Goal: Transaction & Acquisition: Purchase product/service

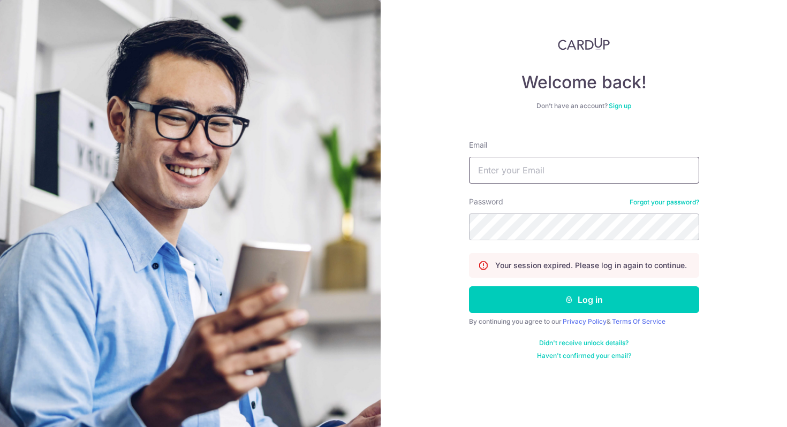
click at [513, 173] on input "Email" at bounding box center [584, 170] width 230 height 27
type input "[PERSON_NAME][EMAIL_ADDRESS][DOMAIN_NAME]"
click at [469, 287] on button "Log in" at bounding box center [584, 300] width 230 height 27
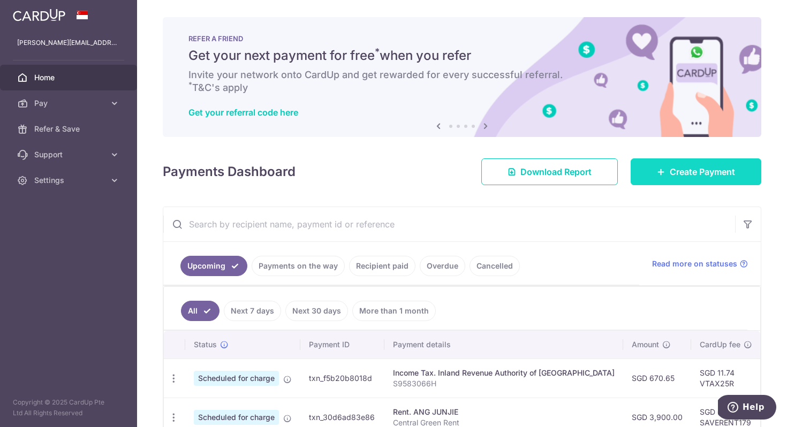
click at [691, 178] on link "Create Payment" at bounding box center [696, 172] width 131 height 27
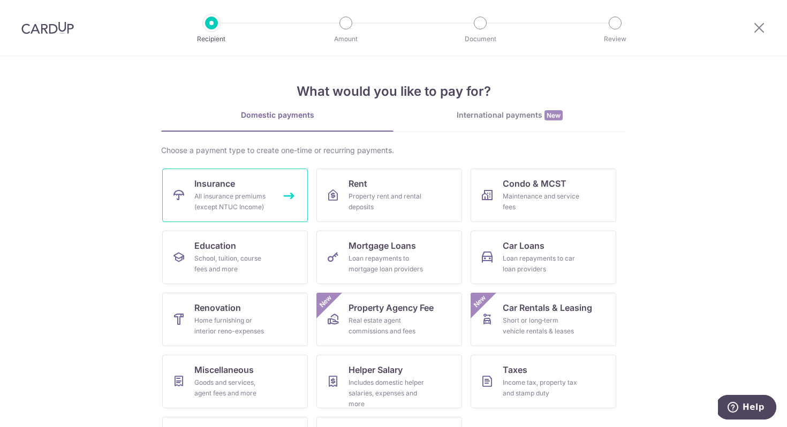
click at [219, 209] on div "All insurance premiums (except NTUC Income)" at bounding box center [232, 201] width 77 height 21
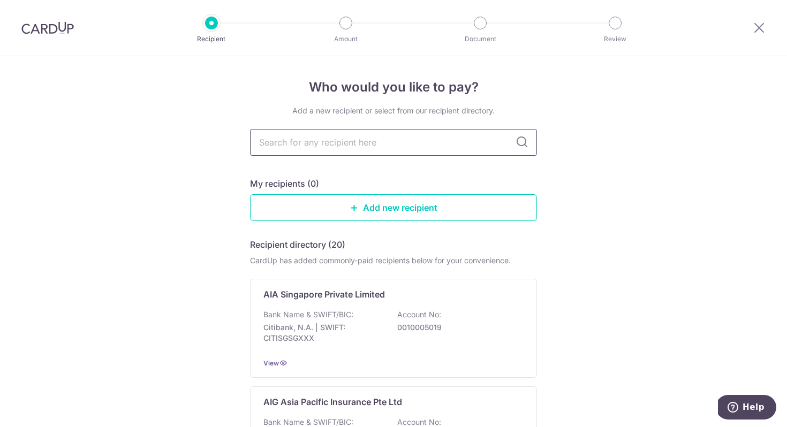
click at [348, 146] on input "text" at bounding box center [393, 142] width 287 height 27
click at [439, 148] on input "text" at bounding box center [393, 142] width 287 height 27
type input "allianz"
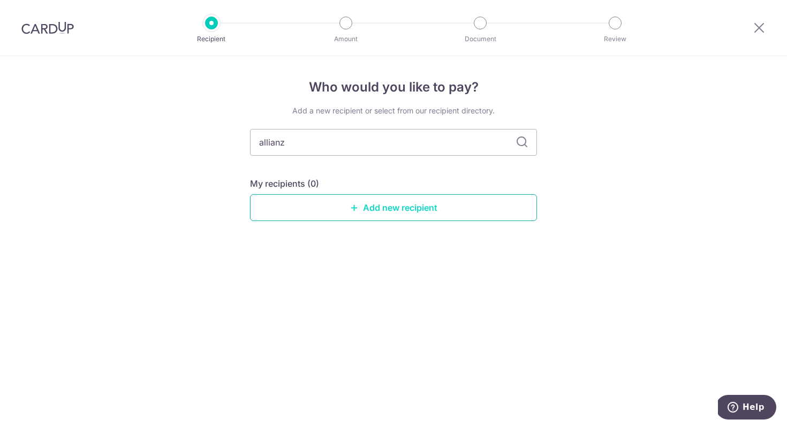
click at [392, 213] on link "Add new recipient" at bounding box center [393, 207] width 287 height 27
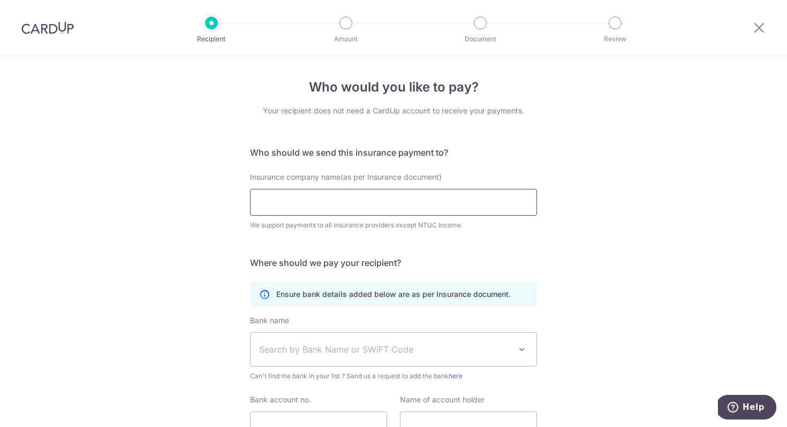
click at [386, 208] on input "Insurance company name(as per Insurance document)" at bounding box center [393, 202] width 287 height 27
click at [337, 207] on input "Insurance company name(as per Insurance document)" at bounding box center [393, 202] width 287 height 27
paste input "Allianz Worldwide Care SA"
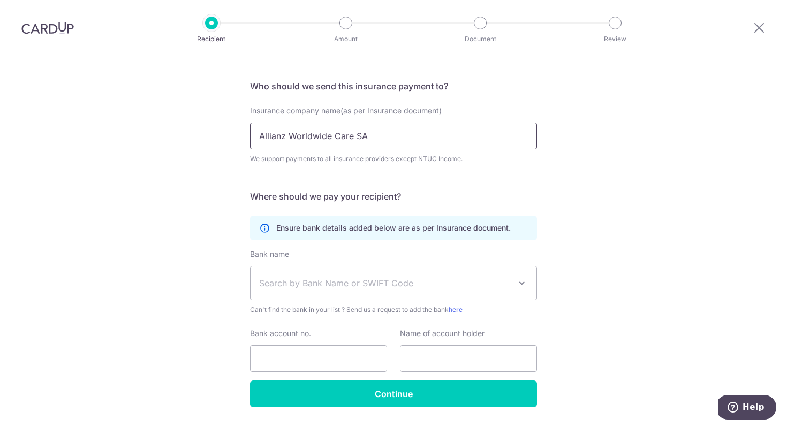
scroll to position [67, 0]
type input "Allianz Worldwide Care SA"
click at [300, 283] on span "Search by Bank Name or SWIFT Code" at bounding box center [385, 282] width 252 height 13
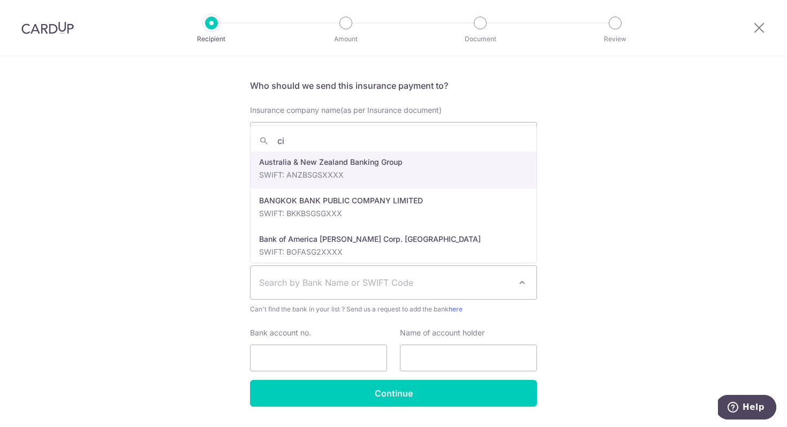
scroll to position [0, 0]
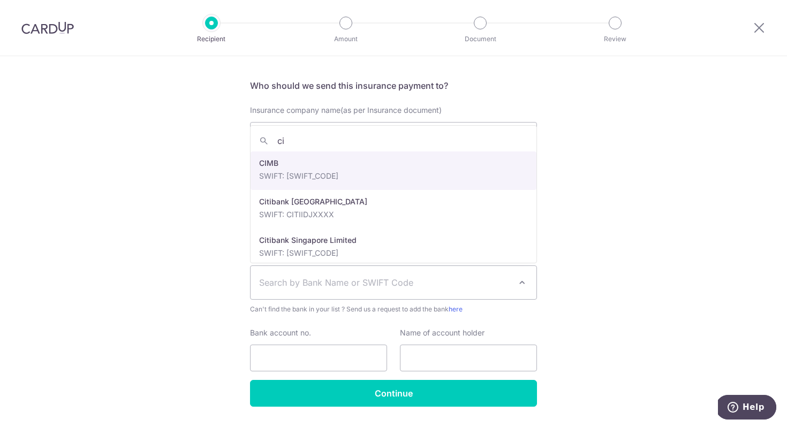
type input "c"
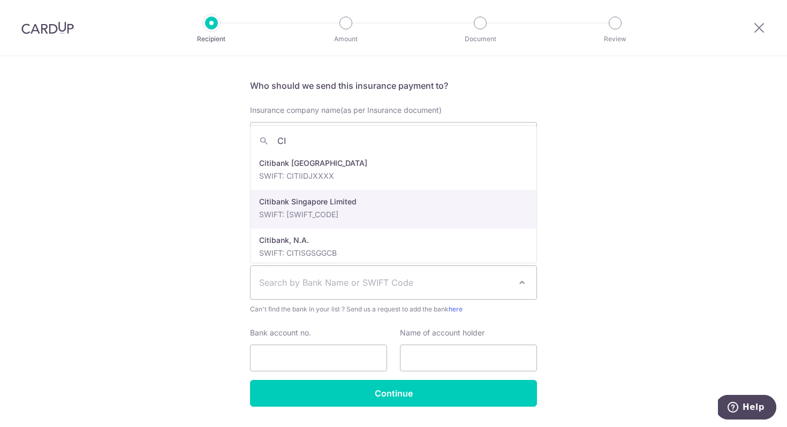
type input "C"
paste input "CITIIE2X"
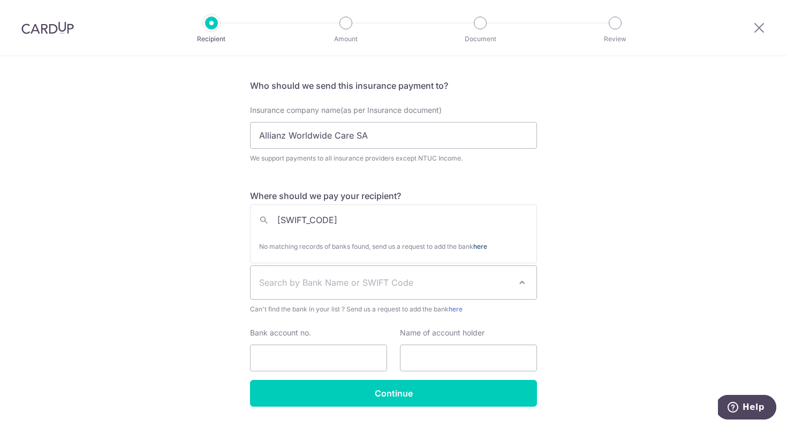
type input "CITIIE2X"
click at [487, 245] on link "here" at bounding box center [480, 247] width 14 height 8
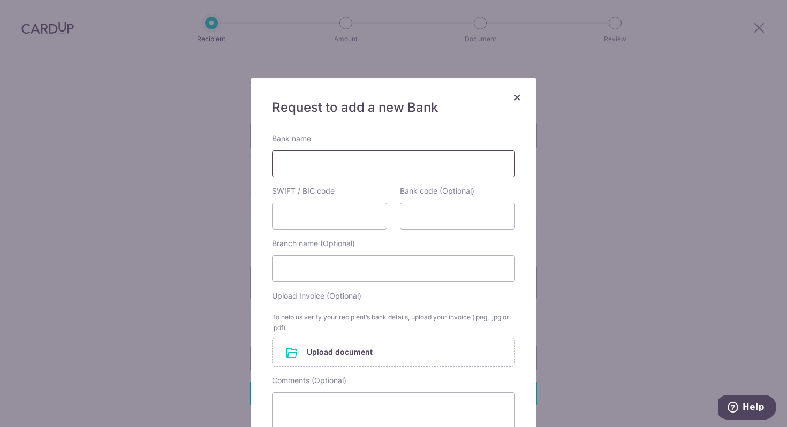
click at [411, 165] on input "Bank name" at bounding box center [393, 163] width 243 height 27
type input "Citibank"
click at [335, 216] on input "SWIFT / BIC code" at bounding box center [329, 216] width 115 height 27
click at [331, 208] on input "SWIFT / BIC code" at bounding box center [329, 216] width 115 height 27
paste input "CITIIE2X"
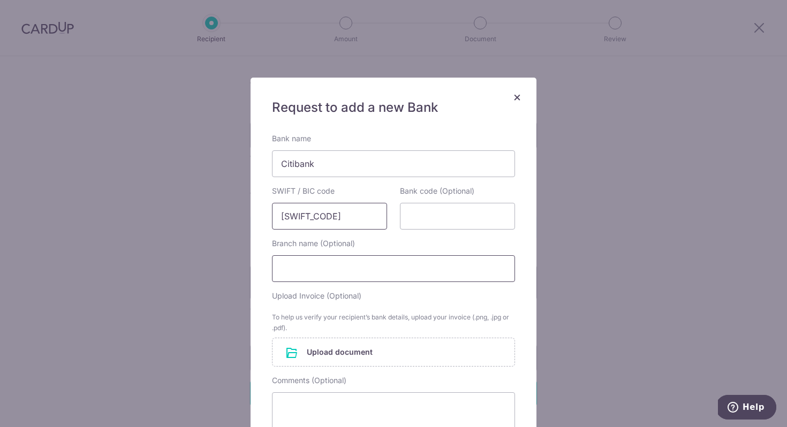
type input "CITIIE2X"
click at [335, 266] on input "Branch name (Optional)" at bounding box center [393, 268] width 243 height 27
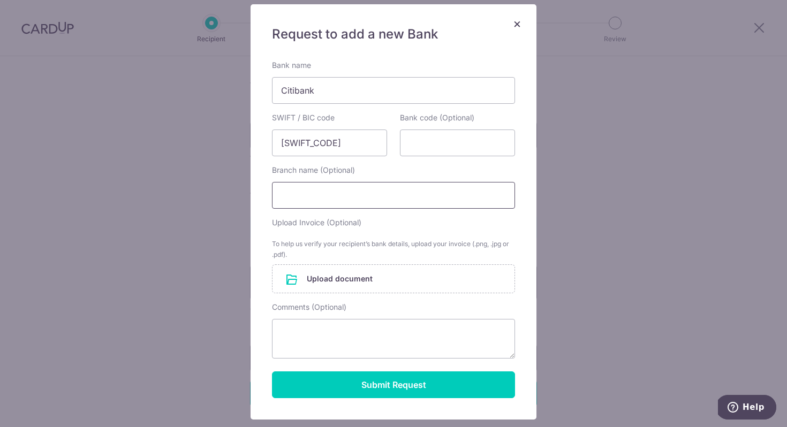
scroll to position [75, 0]
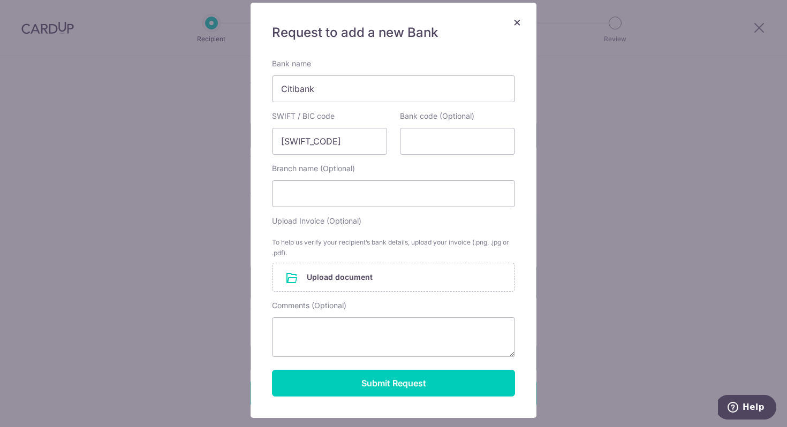
click at [520, 20] on span "×" at bounding box center [517, 22] width 9 height 16
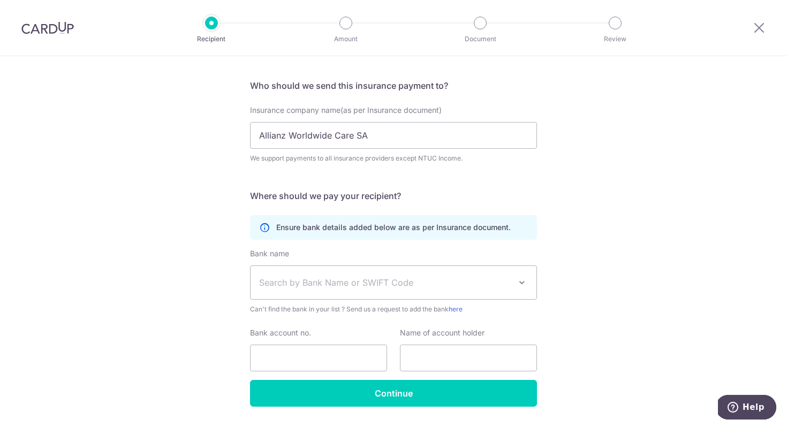
scroll to position [97, 0]
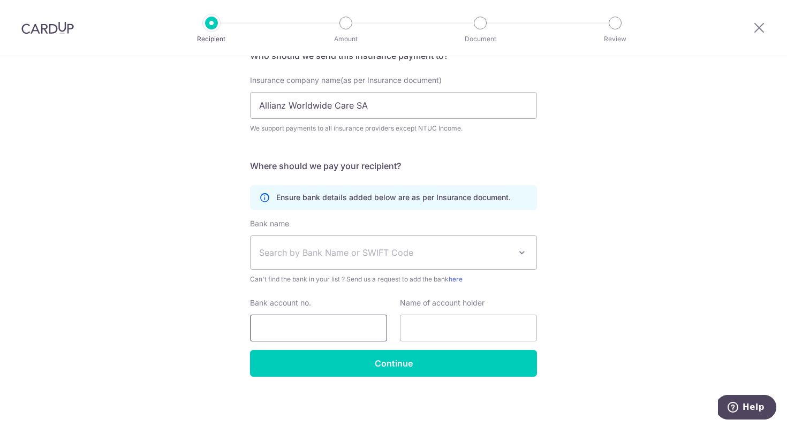
click at [349, 326] on input "Bank account no." at bounding box center [318, 328] width 137 height 27
click at [352, 333] on input "Bank account no." at bounding box center [318, 328] width 137 height 27
paste input "9809023"
type input "9809023"
click at [448, 331] on input "text" at bounding box center [468, 328] width 137 height 27
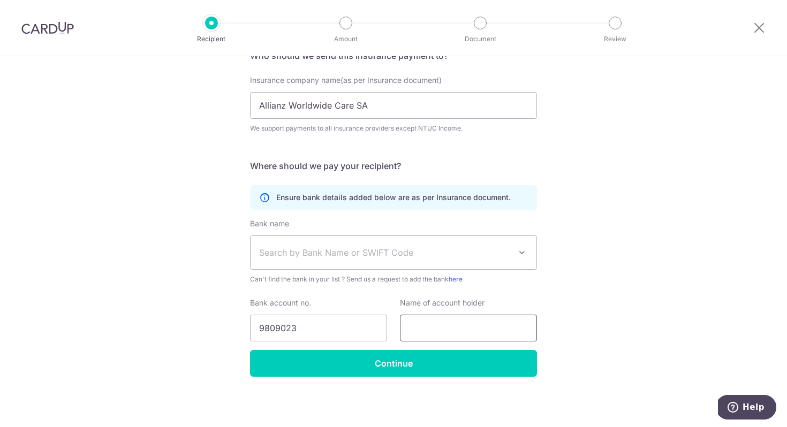
paste input "Allianz Worldwide Care SA"
type input "Allianz Worldwide Care SA"
click at [461, 247] on span "Search by Bank Name or SWIFT Code" at bounding box center [385, 252] width 252 height 13
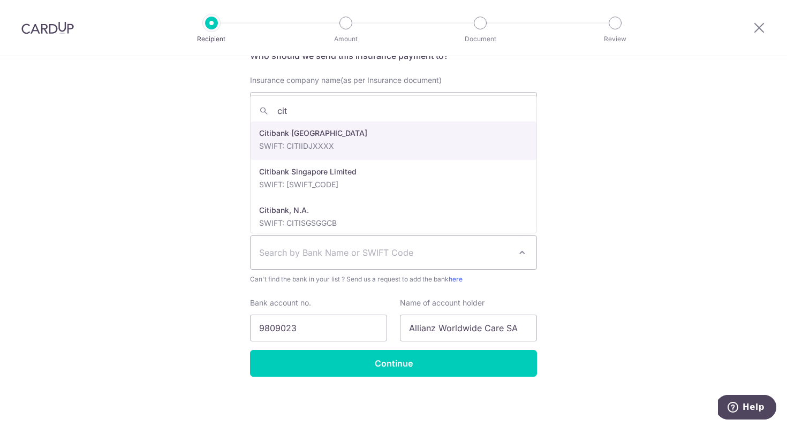
type input "citi"
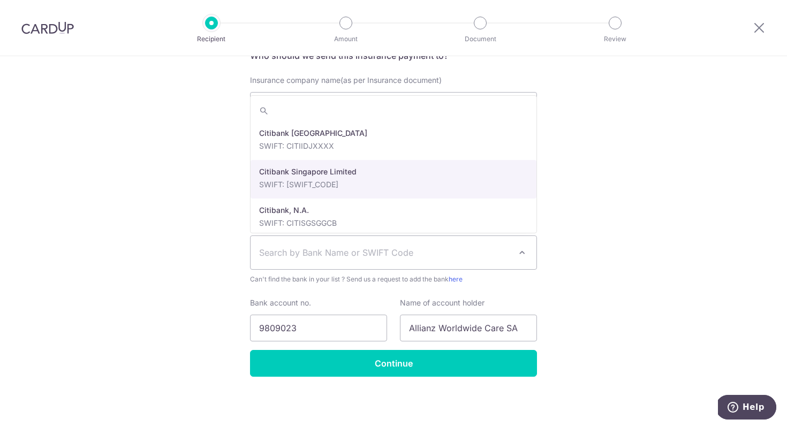
click at [635, 161] on div "Who would you like to pay? Your recipient does not need a CardUp account to rec…" at bounding box center [393, 193] width 787 height 468
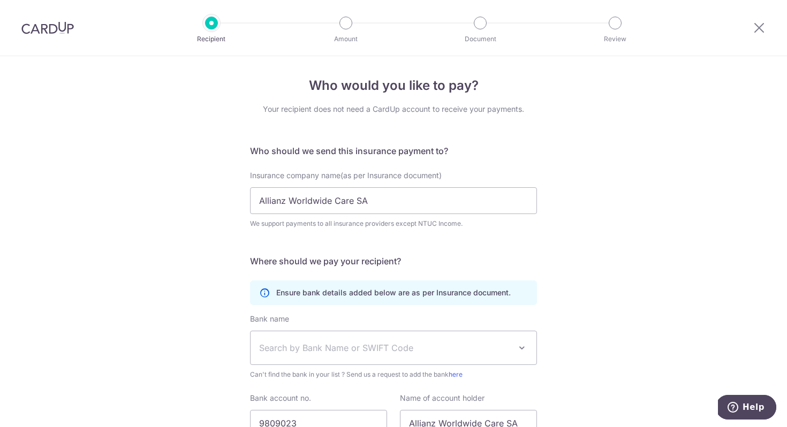
scroll to position [97, 0]
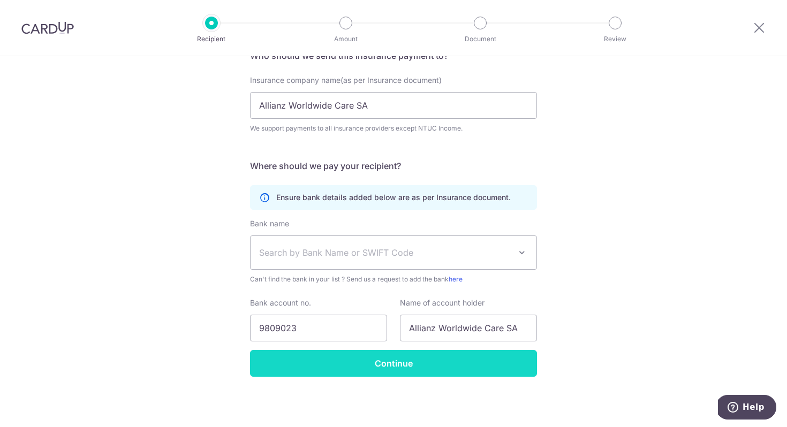
click at [460, 372] on input "Continue" at bounding box center [393, 363] width 287 height 27
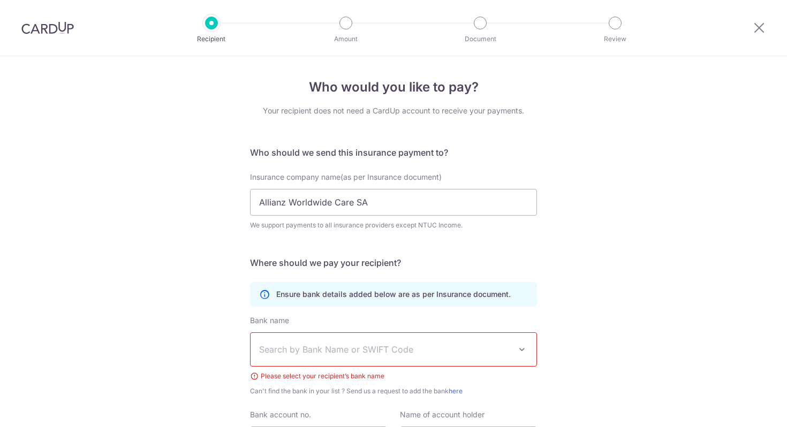
scroll to position [112, 0]
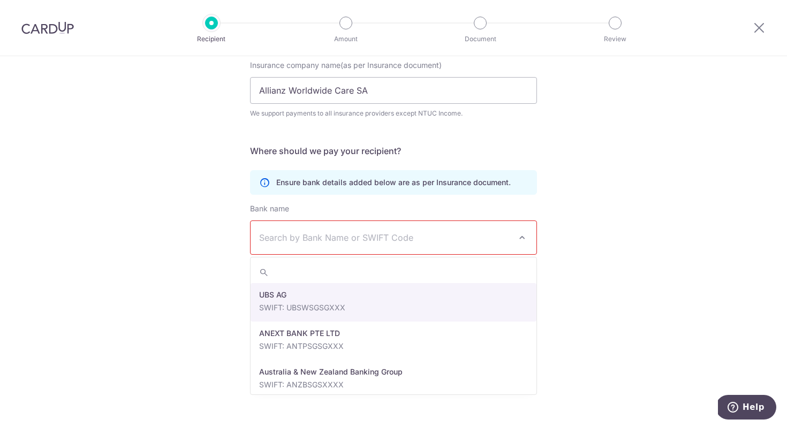
click at [464, 231] on span "Search by Bank Name or SWIFT Code" at bounding box center [394, 237] width 286 height 33
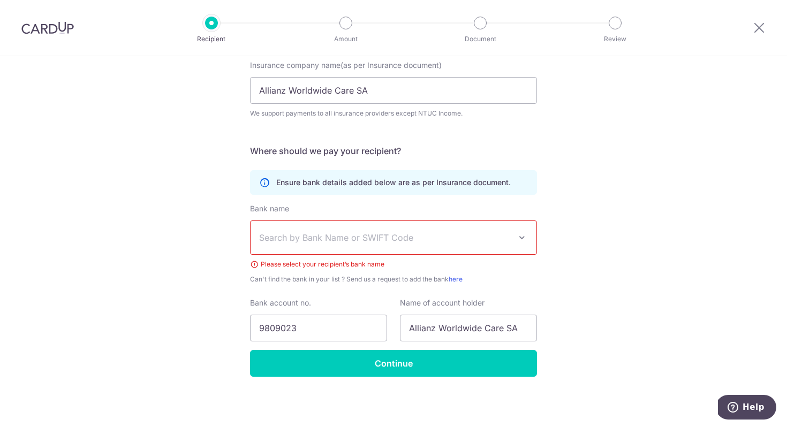
click at [355, 239] on span "Search by Bank Name or SWIFT Code" at bounding box center [385, 237] width 252 height 13
click at [318, 237] on span "Search by Bank Name or SWIFT Code" at bounding box center [385, 237] width 252 height 13
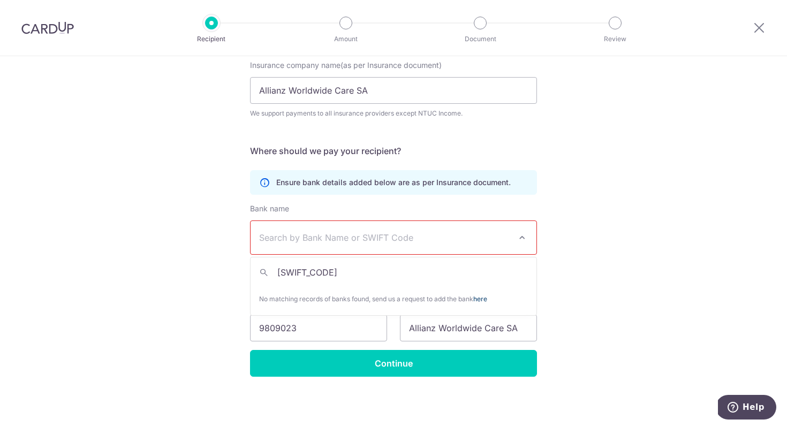
type input "CITIIE2X"
click at [483, 299] on link "here" at bounding box center [480, 299] width 14 height 8
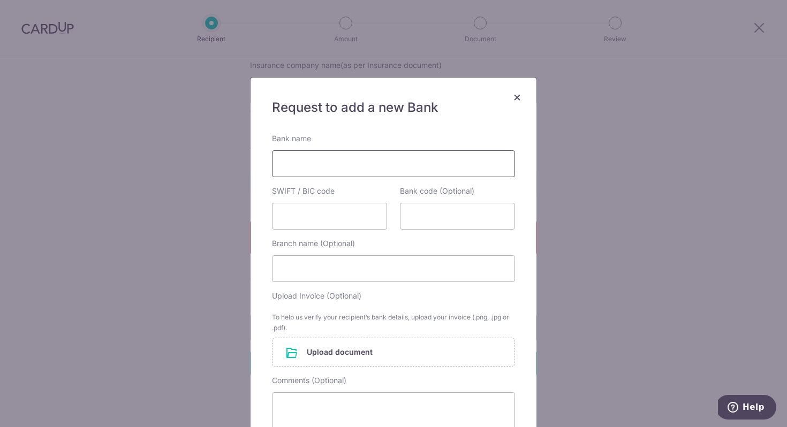
click at [431, 157] on input "Bank name" at bounding box center [393, 163] width 243 height 27
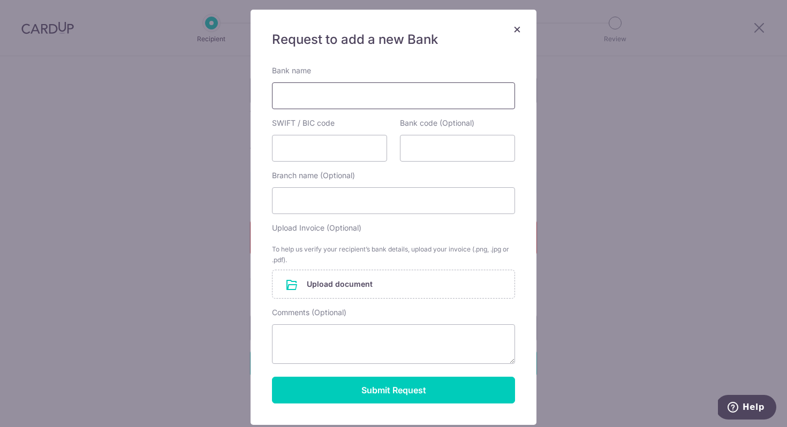
scroll to position [69, 0]
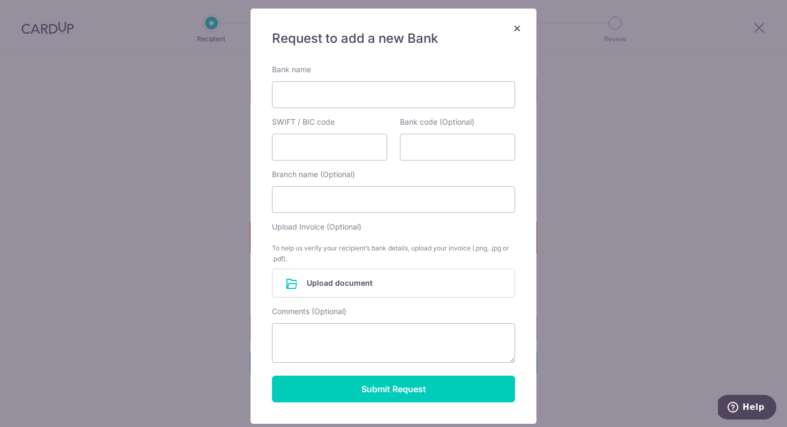
click at [515, 29] on span "×" at bounding box center [517, 28] width 9 height 16
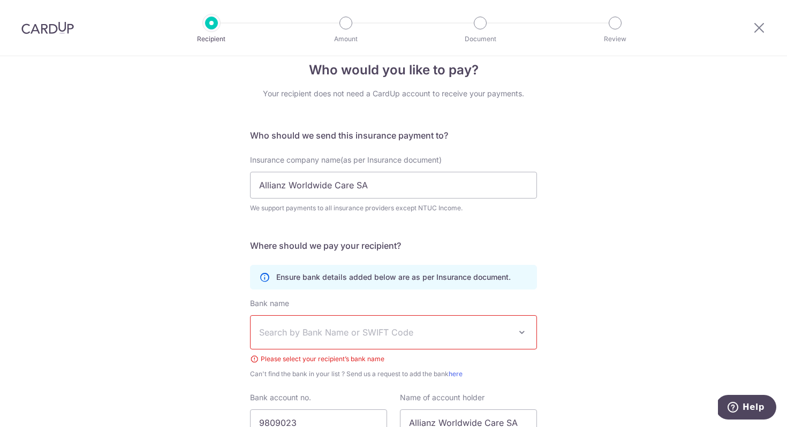
scroll to position [16, 0]
click at [433, 333] on span "Search by Bank Name or SWIFT Code" at bounding box center [385, 333] width 252 height 13
click at [590, 150] on div "Who would you like to pay? Your recipient does not need a CardUp account to rec…" at bounding box center [393, 281] width 787 height 483
click at [417, 195] on input "Allianz Worldwide Care SA" at bounding box center [393, 186] width 287 height 27
drag, startPoint x: 377, startPoint y: 185, endPoint x: 202, endPoint y: 185, distance: 175.1
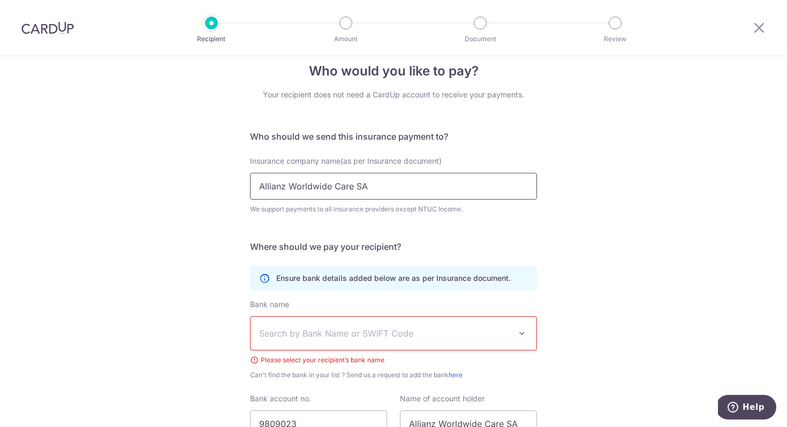
click at [202, 185] on div "Who would you like to pay? Your recipient does not need a CardUp account to rec…" at bounding box center [393, 281] width 787 height 483
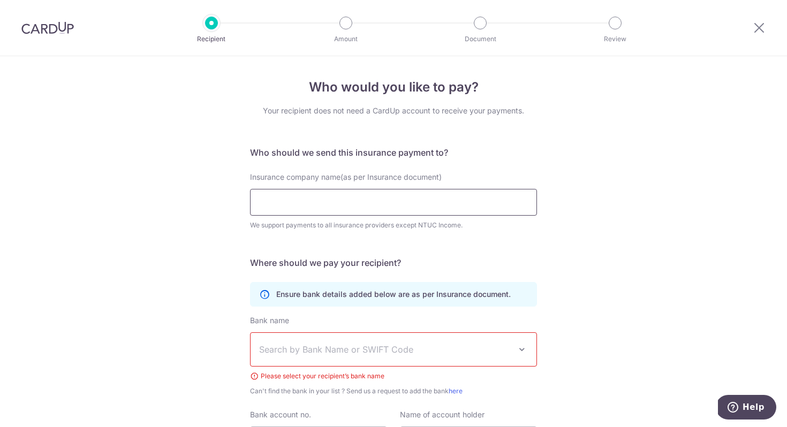
scroll to position [1, 0]
click at [409, 197] on input "Insurance company name(as per Insurance document)" at bounding box center [393, 202] width 287 height 27
type input "a"
type input "Allianz Worldwide Care SA"
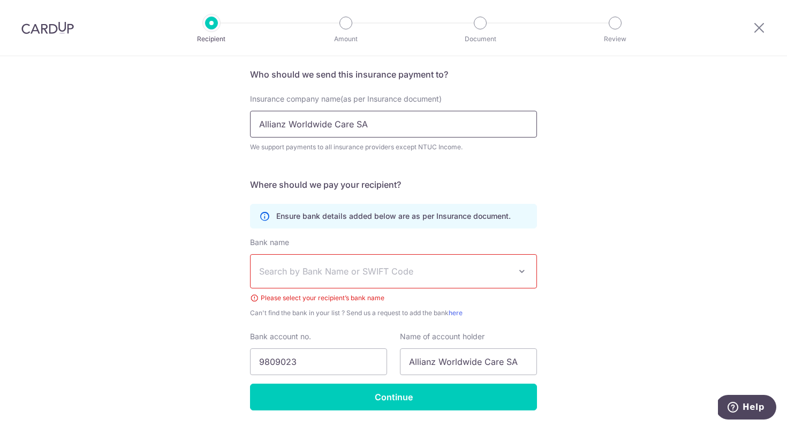
scroll to position [87, 0]
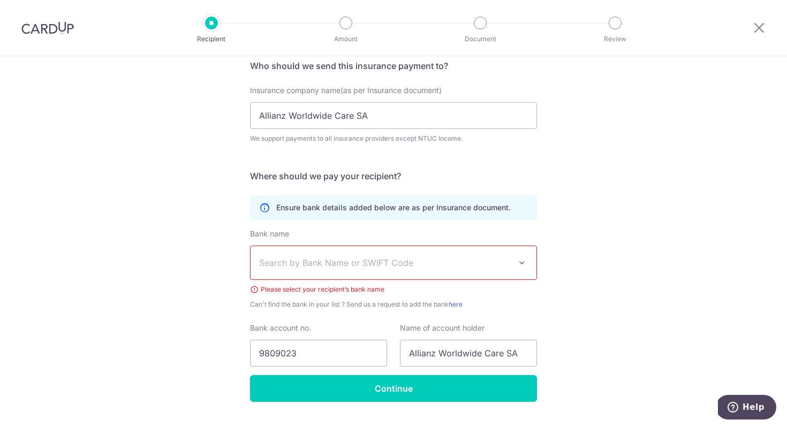
click at [382, 258] on span "Search by Bank Name or SWIFT Code" at bounding box center [385, 263] width 252 height 13
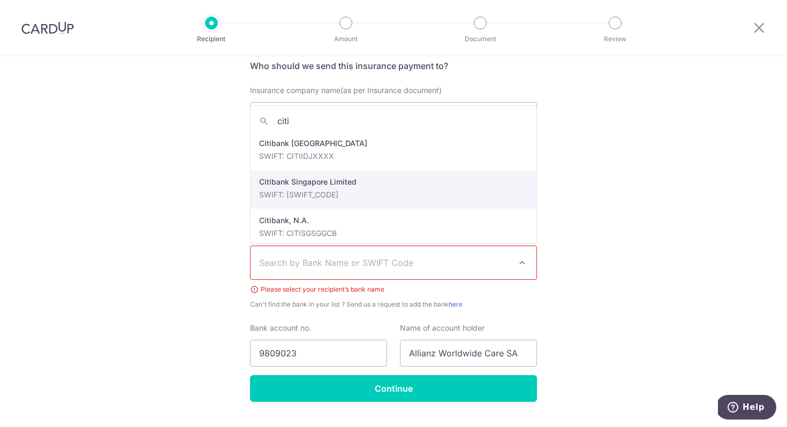
type input "citi"
select select "27"
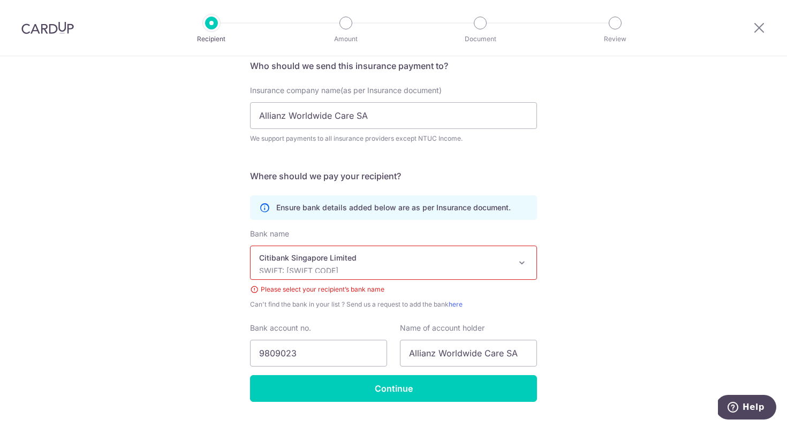
scroll to position [112, 0]
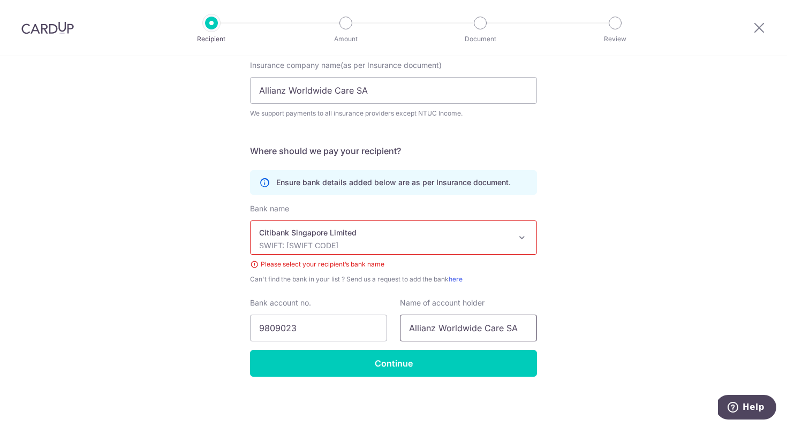
click at [420, 327] on input "Allianz Worldwide Care SA" at bounding box center [468, 328] width 137 height 27
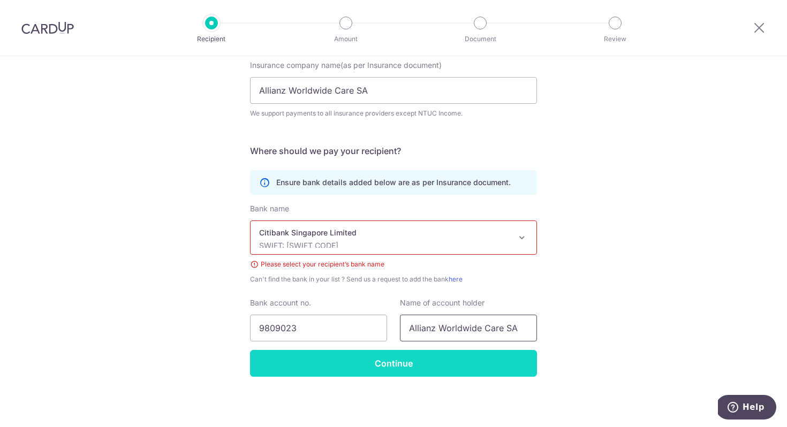
type input "Allianz Worldwide Care SA"
click at [451, 355] on input "Continue" at bounding box center [393, 363] width 287 height 27
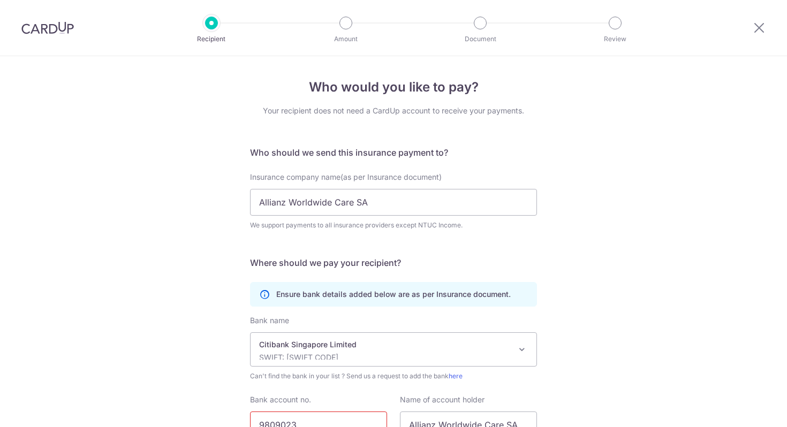
scroll to position [123, 0]
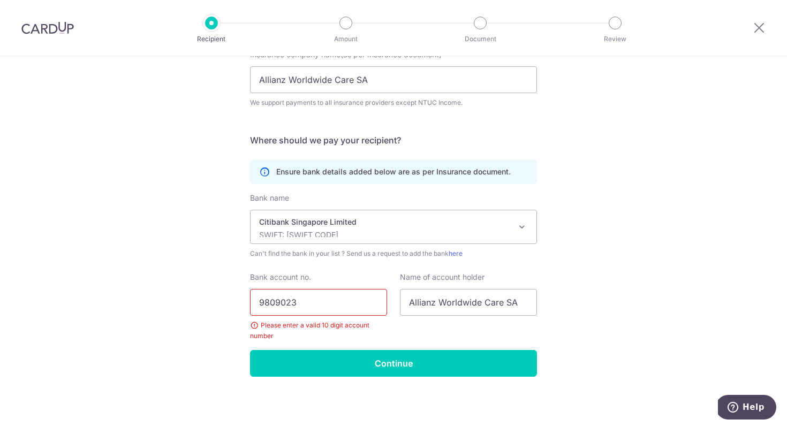
drag, startPoint x: 336, startPoint y: 301, endPoint x: 132, endPoint y: 299, distance: 204.1
click at [132, 299] on div "Who would you like to pay? Your recipient does not need a CardUp account to rec…" at bounding box center [393, 181] width 787 height 494
click at [299, 304] on input "9809023" at bounding box center [318, 302] width 137 height 27
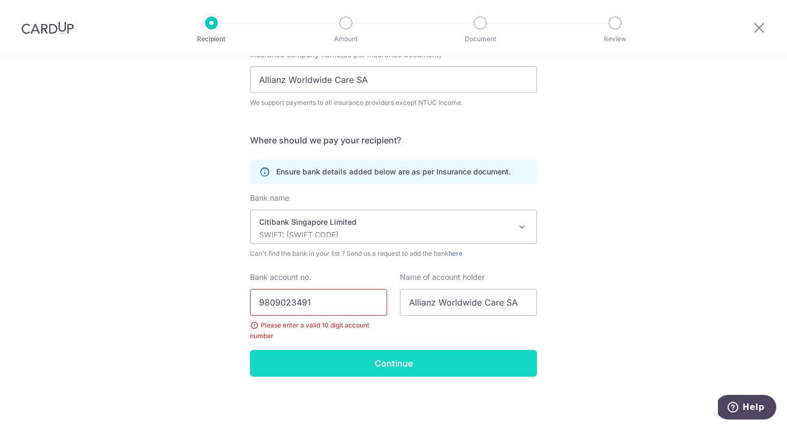
type input "9809023491"
click at [363, 355] on input "Continue" at bounding box center [393, 363] width 287 height 27
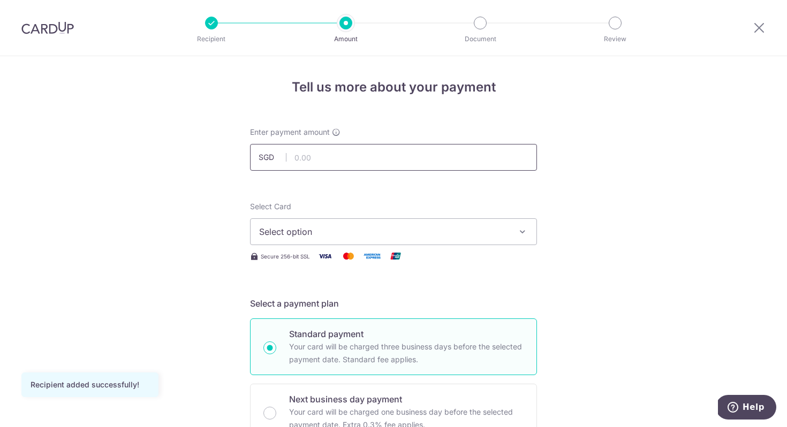
click at [372, 163] on input "text" at bounding box center [393, 157] width 287 height 27
type input "13,000.00"
click at [505, 234] on span "Select option" at bounding box center [384, 231] width 250 height 13
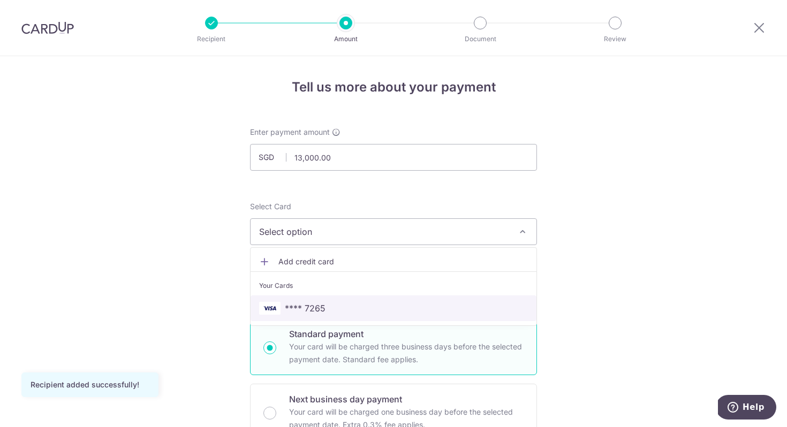
click at [425, 309] on span "**** 7265" at bounding box center [393, 308] width 269 height 13
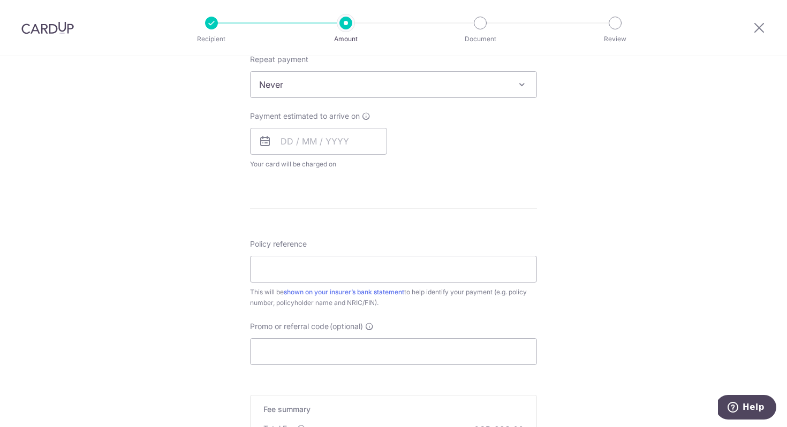
scroll to position [464, 0]
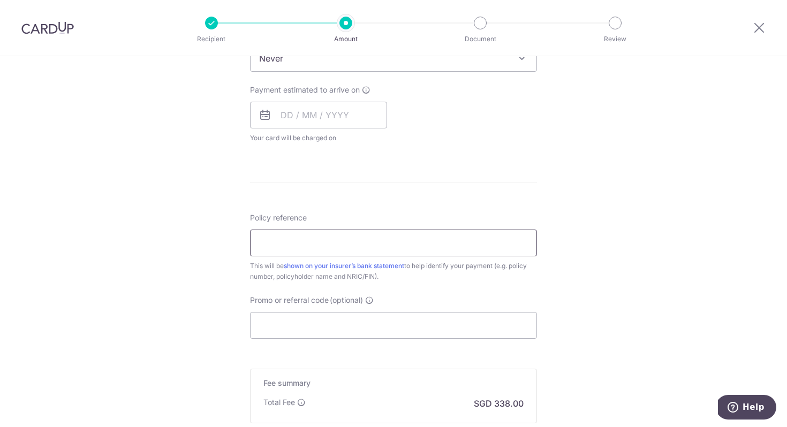
click at [396, 236] on input "Policy reference" at bounding box center [393, 243] width 287 height 27
click at [433, 194] on form "Enter payment amount SGD 13,000.00 13000.00 Recipient added successfully! Selec…" at bounding box center [393, 87] width 287 height 848
click at [375, 247] on input "Policy reference" at bounding box center [393, 243] width 287 height 27
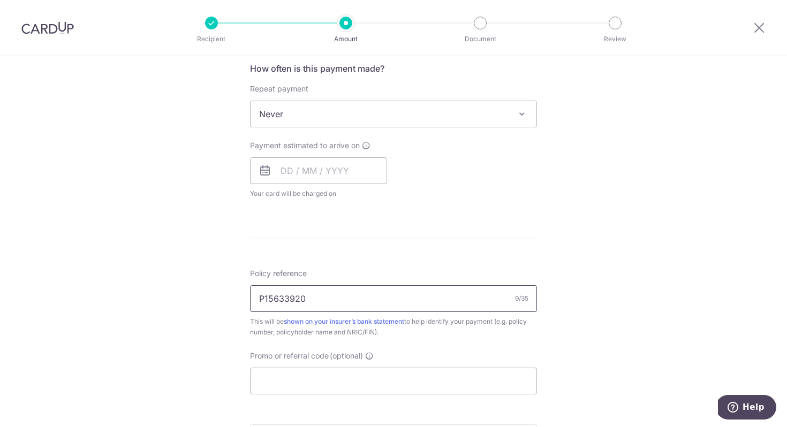
scroll to position [573, 0]
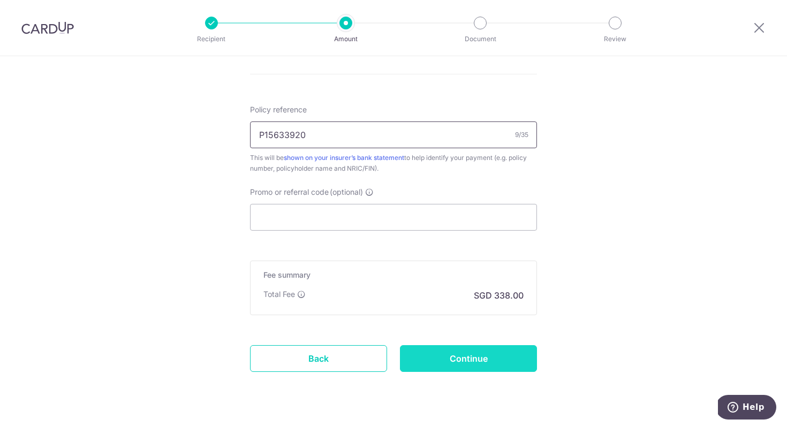
type input "P15633920"
click at [435, 358] on input "Continue" at bounding box center [468, 358] width 137 height 27
type input "Create Schedule"
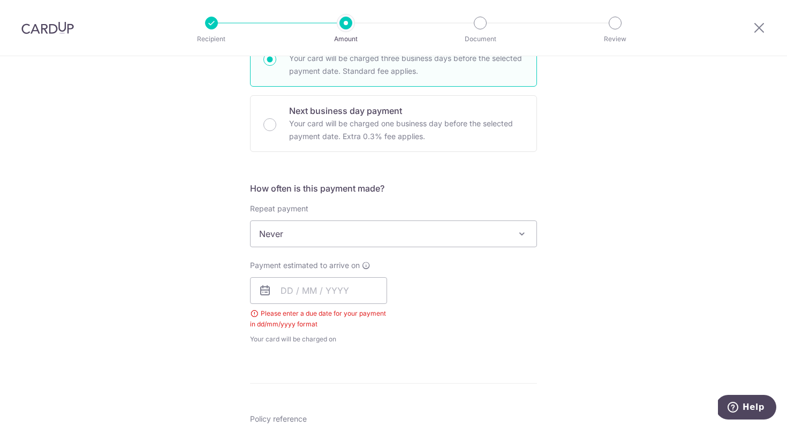
scroll to position [275, 0]
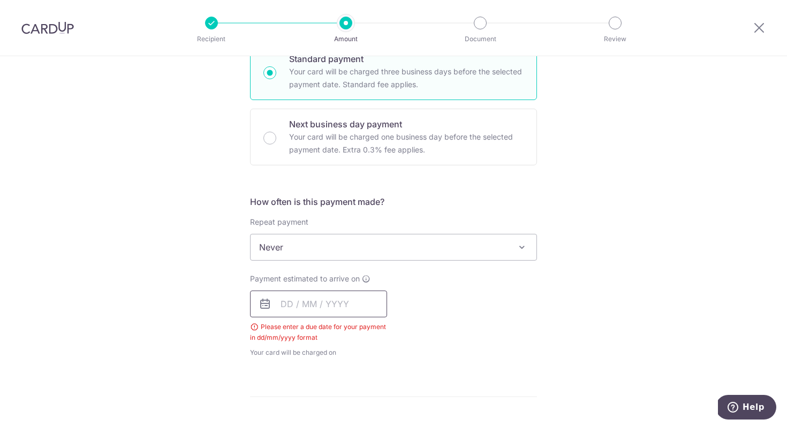
click at [292, 304] on input "text" at bounding box center [318, 304] width 137 height 27
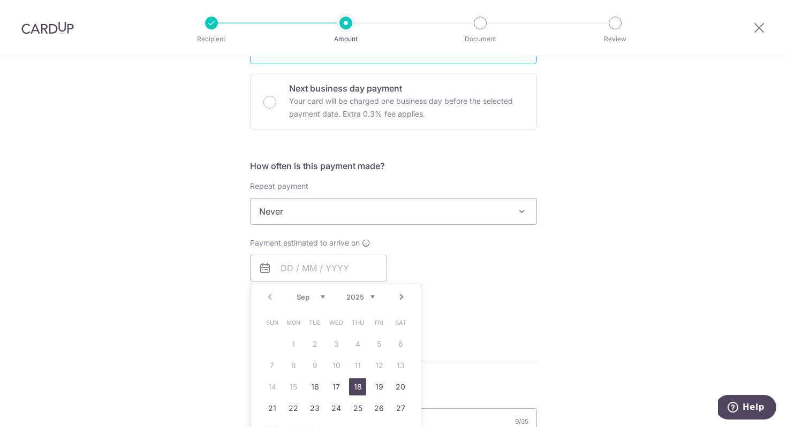
click at [358, 383] on link "18" at bounding box center [357, 387] width 17 height 17
type input "[DATE]"
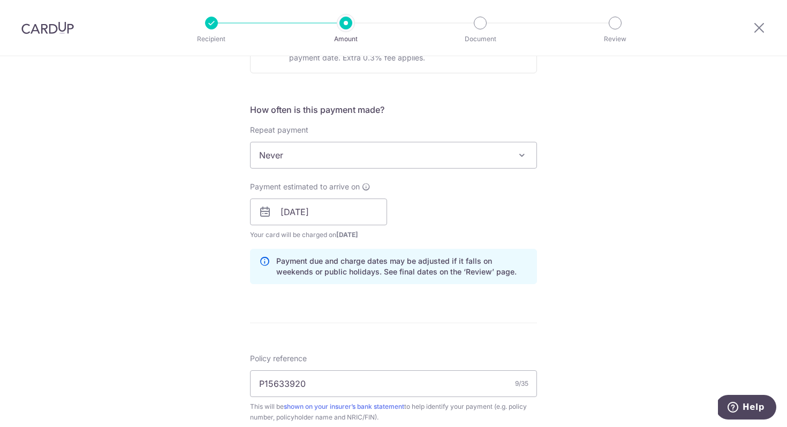
scroll to position [642, 0]
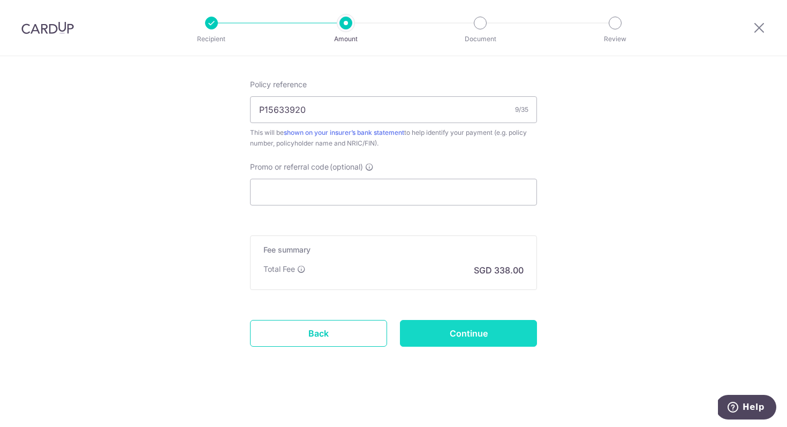
click at [504, 333] on input "Continue" at bounding box center [468, 333] width 137 height 27
type input "Create Schedule"
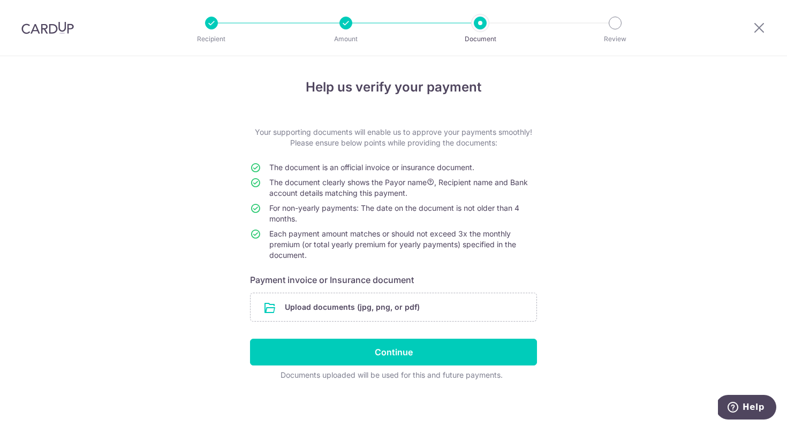
drag, startPoint x: 490, startPoint y: 165, endPoint x: 270, endPoint y: 171, distance: 219.7
click at [270, 171] on td "The document is an official invoice or insurance document." at bounding box center [403, 169] width 268 height 15
copy span "The document is an official invoice or insurance document."
